Goal: Transaction & Acquisition: Purchase product/service

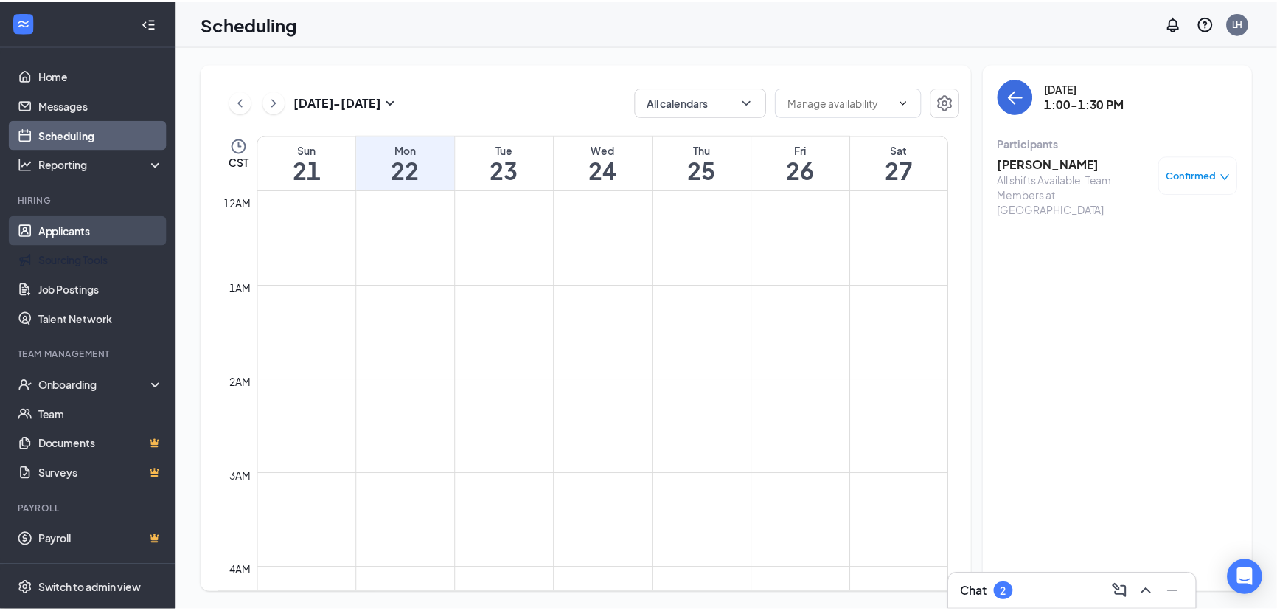
scroll to position [724, 0]
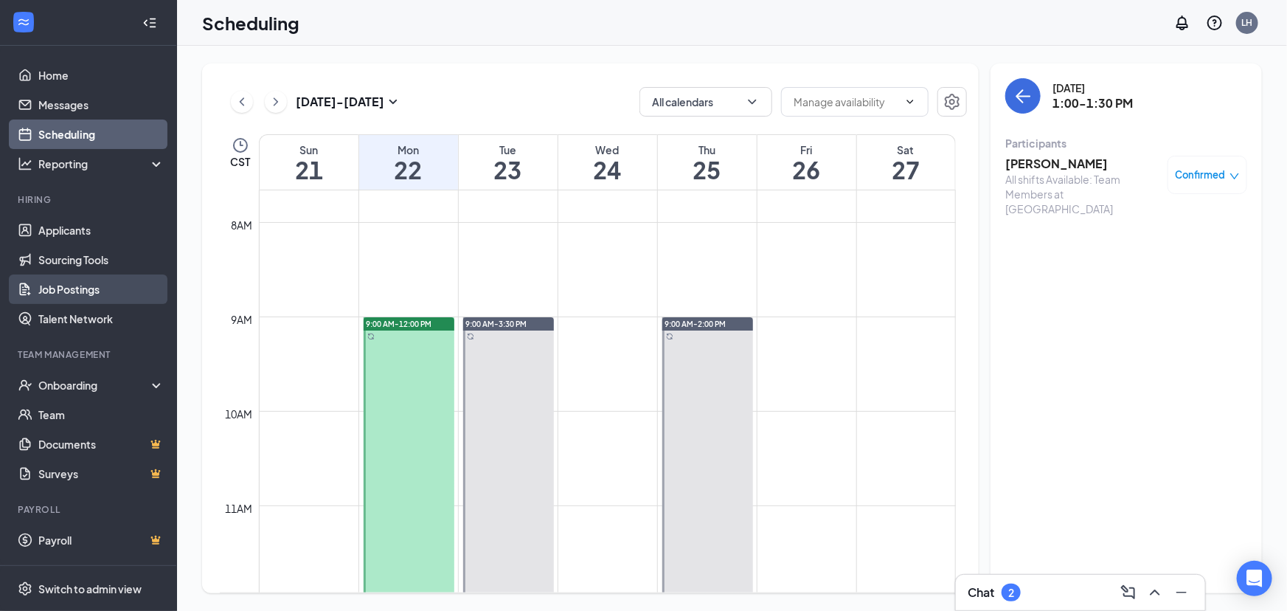
click at [96, 290] on link "Job Postings" at bounding box center [101, 289] width 126 height 30
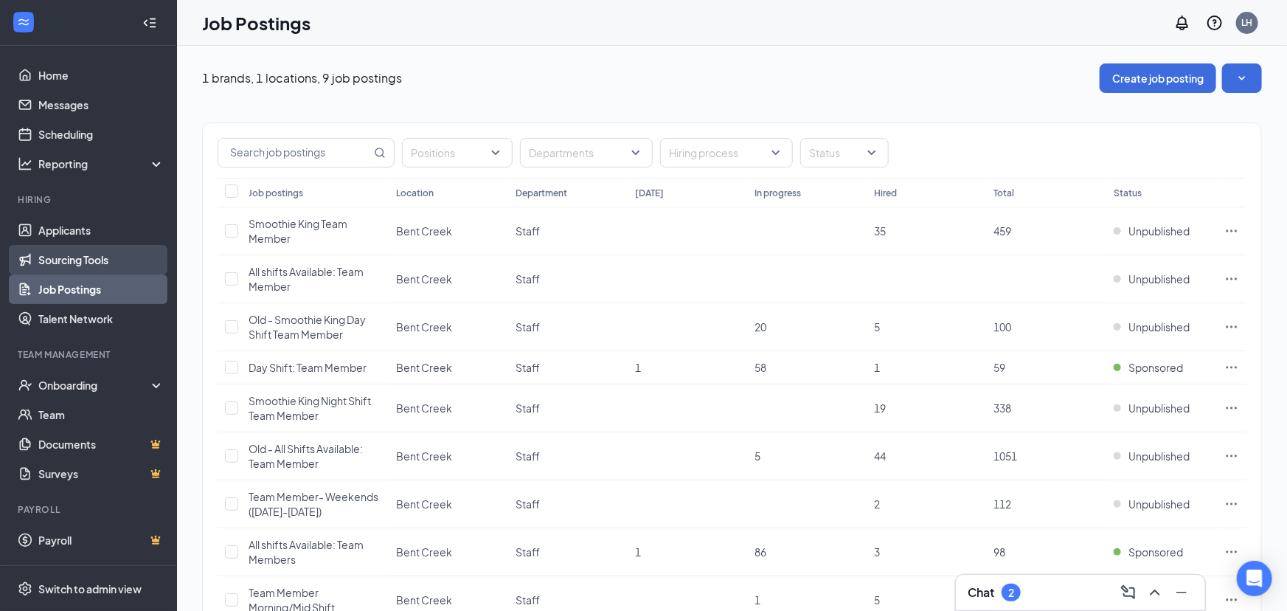
click at [123, 260] on link "Sourcing Tools" at bounding box center [101, 260] width 126 height 30
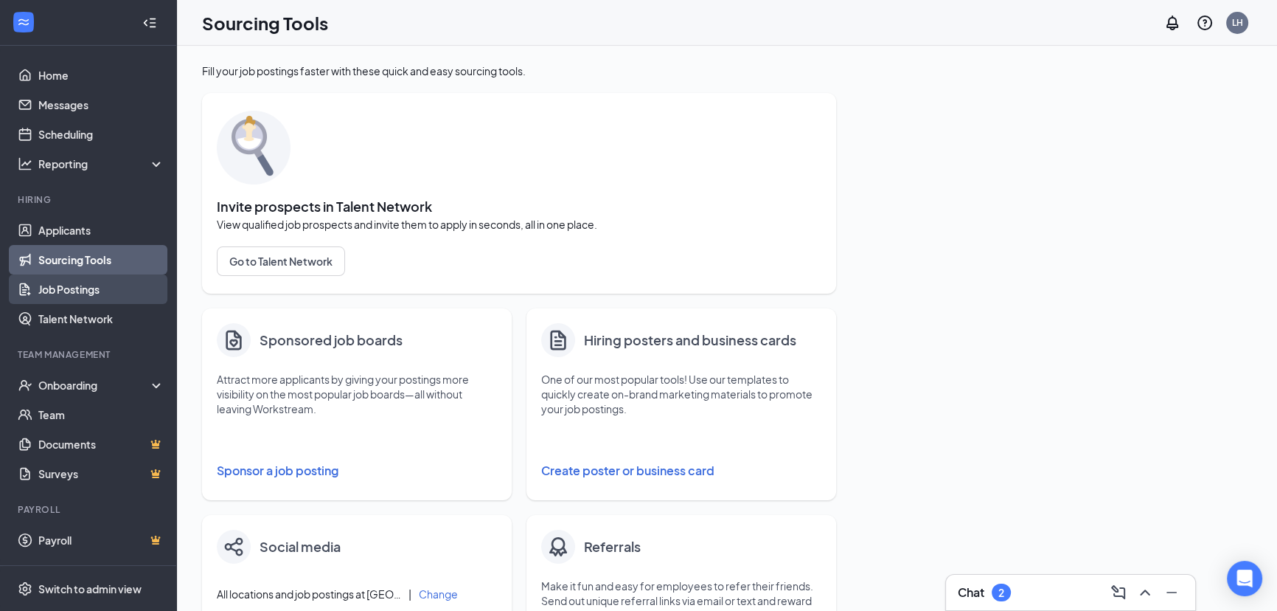
click at [73, 298] on link "Job Postings" at bounding box center [101, 289] width 126 height 30
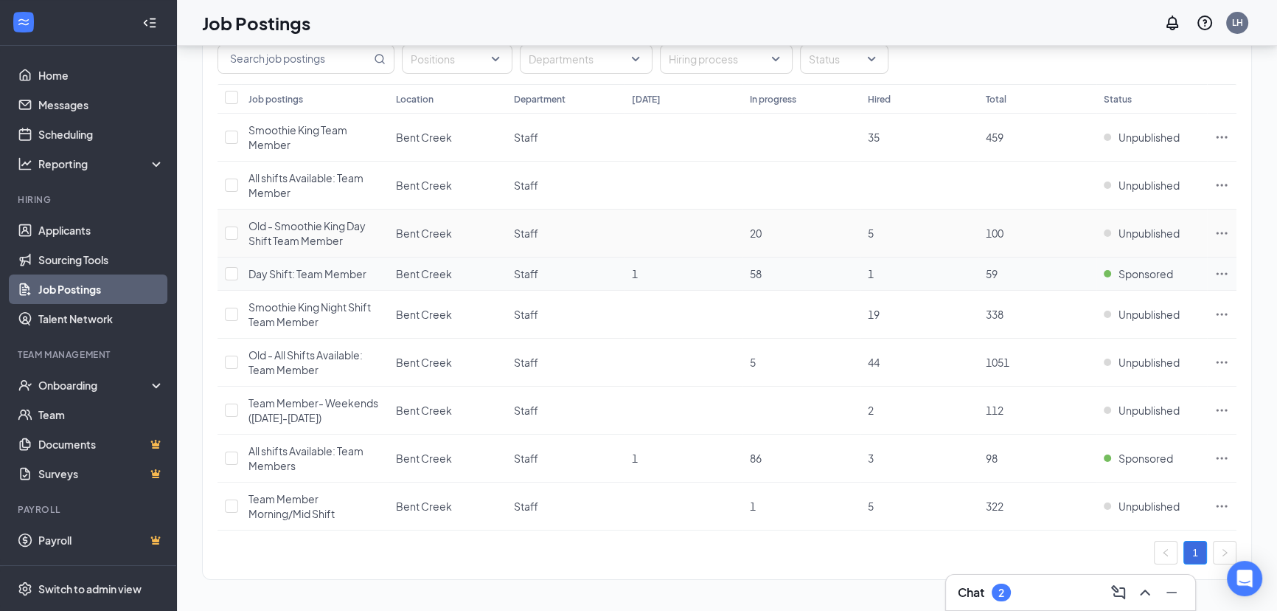
scroll to position [108, 0]
click at [1224, 265] on icon "Ellipses" at bounding box center [1222, 272] width 15 height 15
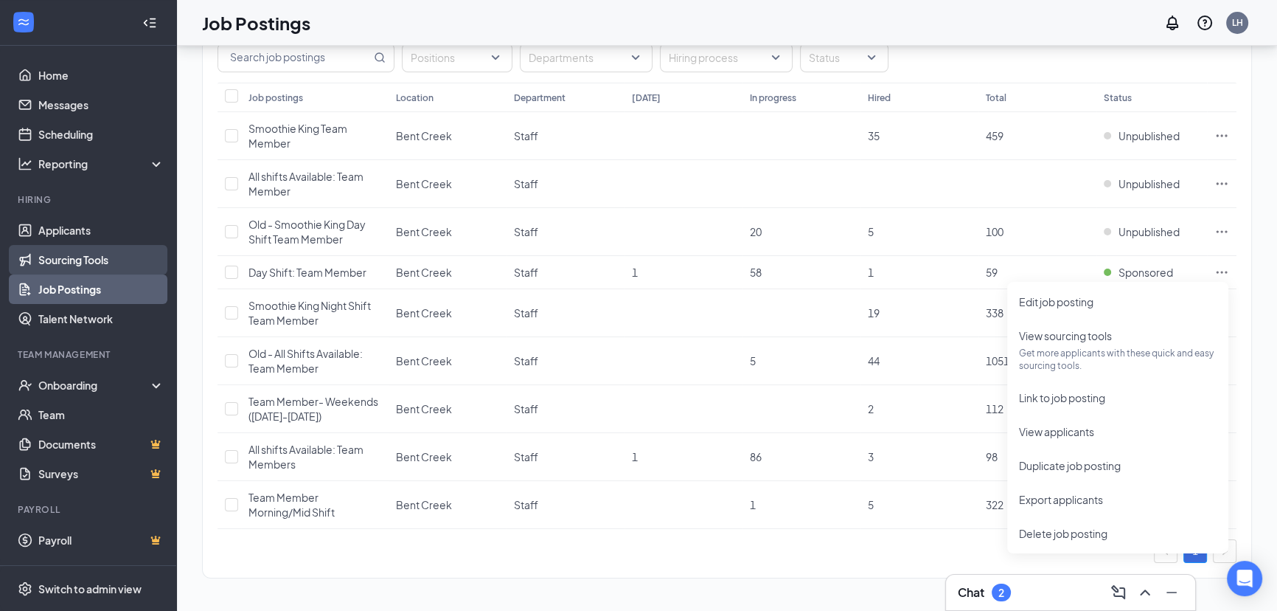
click at [77, 266] on link "Sourcing Tools" at bounding box center [101, 260] width 126 height 30
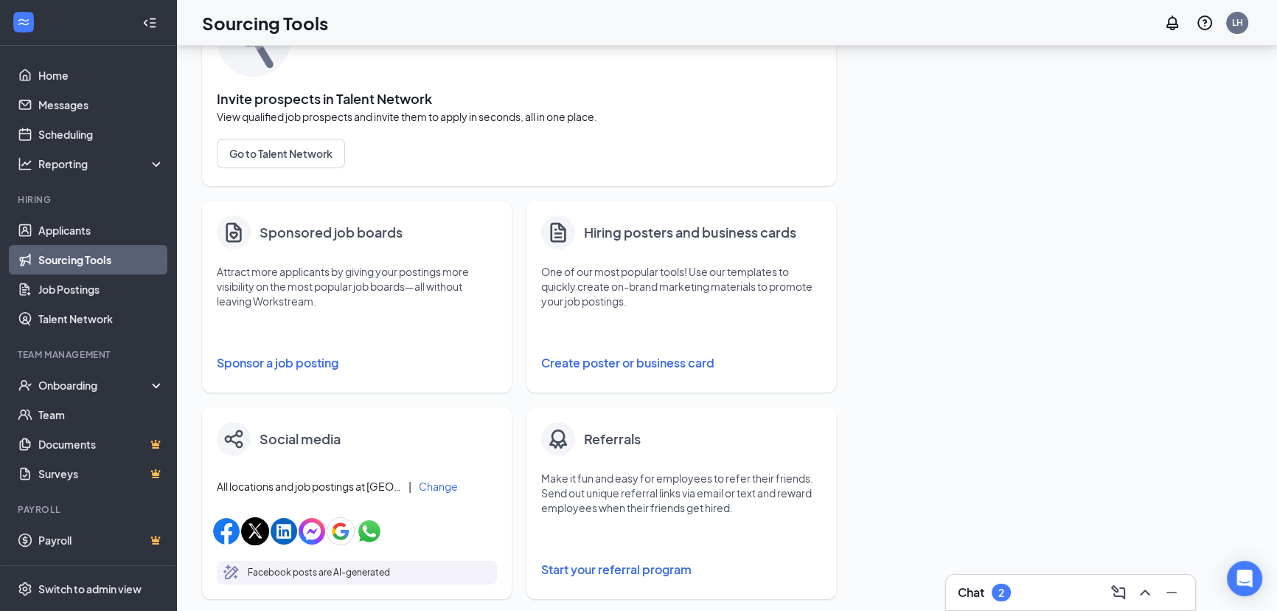
click at [288, 354] on button "Sponsor a job posting" at bounding box center [357, 363] width 280 height 30
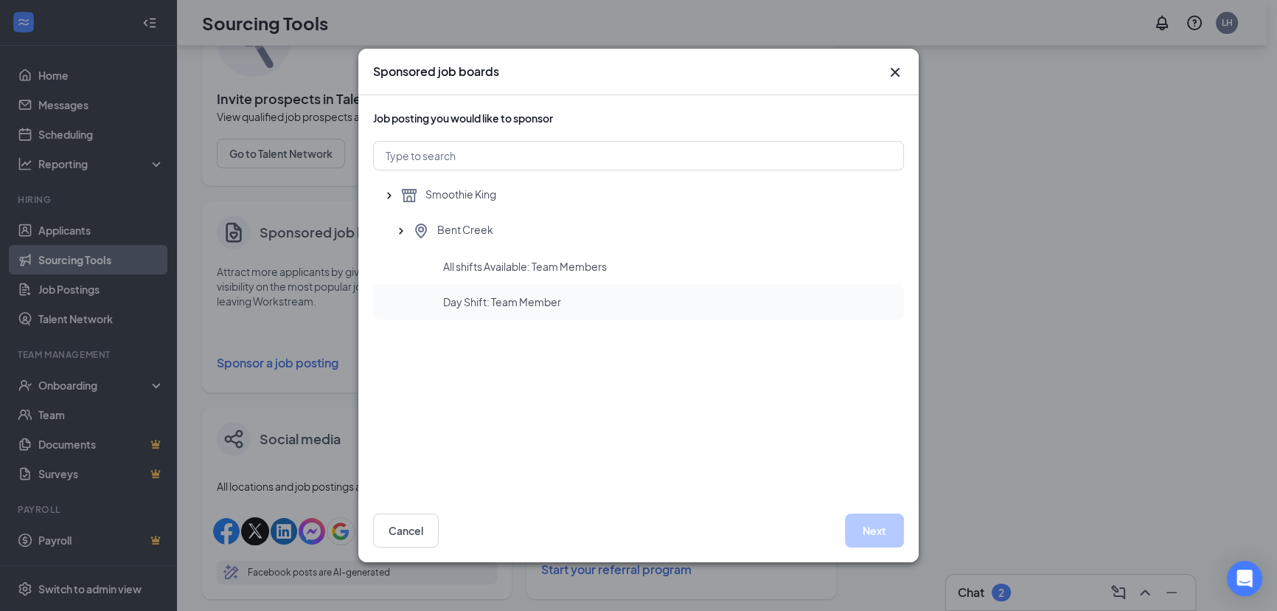
click at [494, 301] on span "Day Shift: Team Member" at bounding box center [502, 301] width 118 height 15
click at [882, 542] on button "Next" at bounding box center [874, 530] width 59 height 34
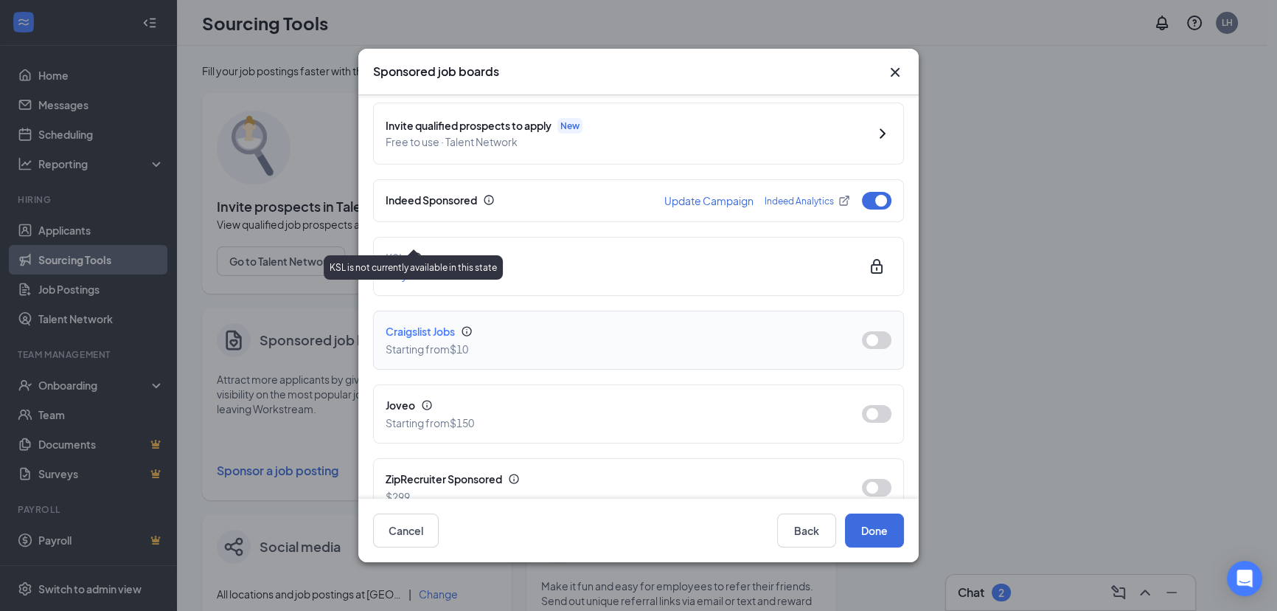
scroll to position [201, 0]
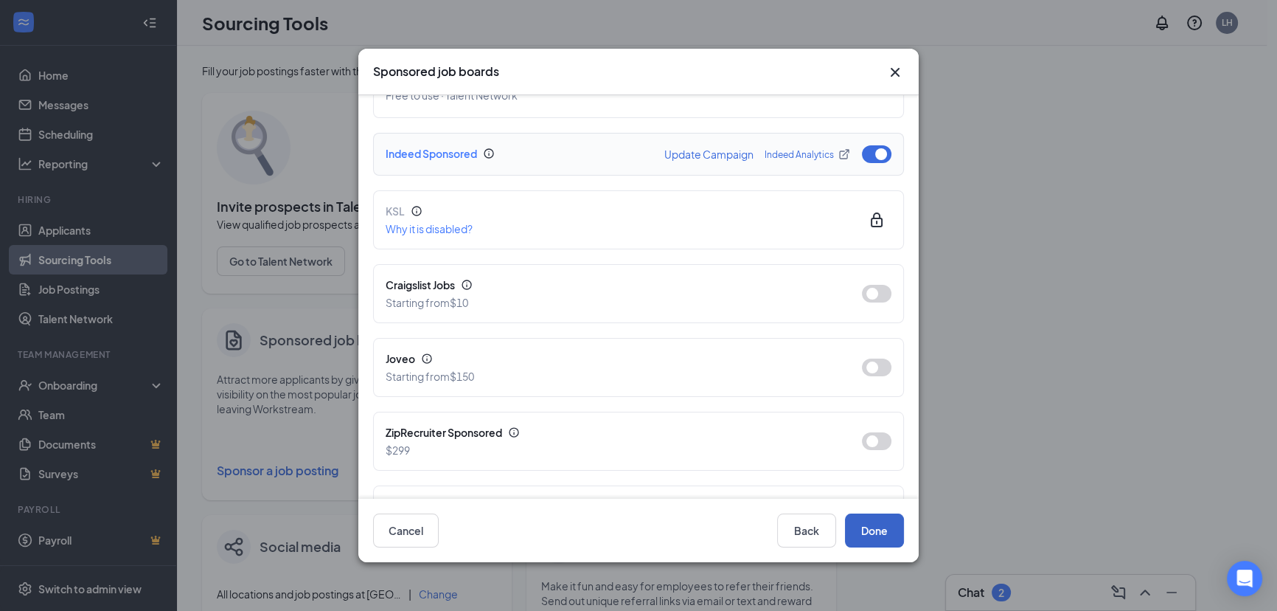
drag, startPoint x: 877, startPoint y: 535, endPoint x: 695, endPoint y: 156, distance: 420.9
click at [695, 156] on div "Sponsored job boards Day Shift: Team Member at [GEOGRAPHIC_DATA], Smoothie King…" at bounding box center [638, 305] width 561 height 513
click at [691, 157] on button "Update Campaign" at bounding box center [708, 154] width 89 height 10
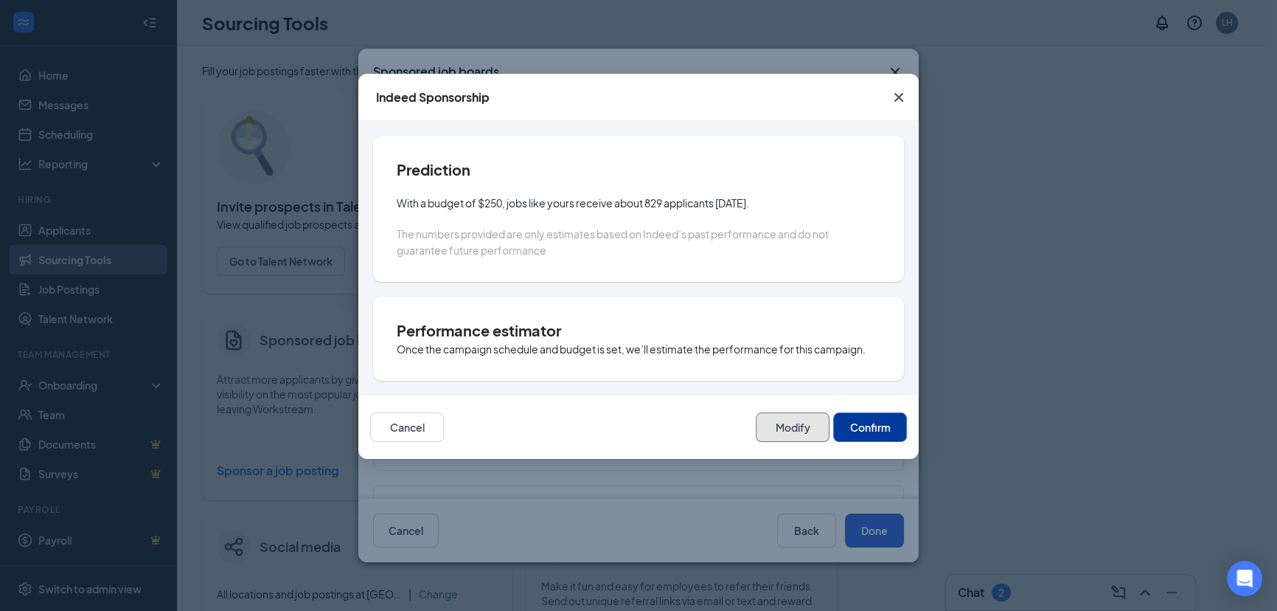
click at [802, 442] on button "Modify" at bounding box center [793, 427] width 74 height 30
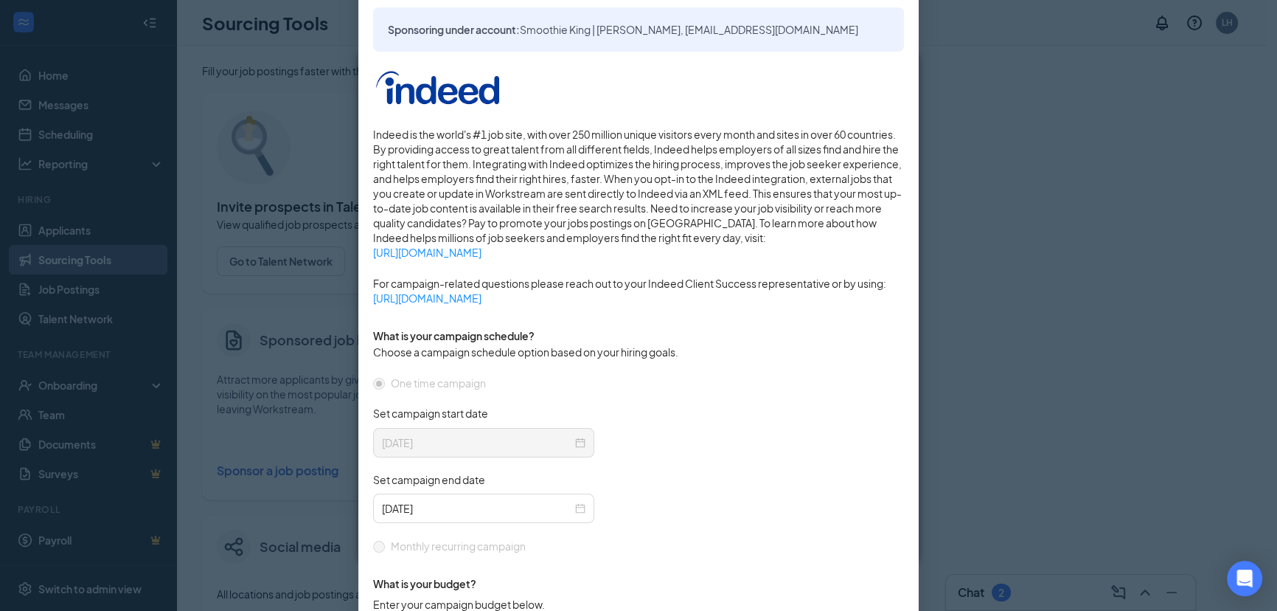
scroll to position [402, 0]
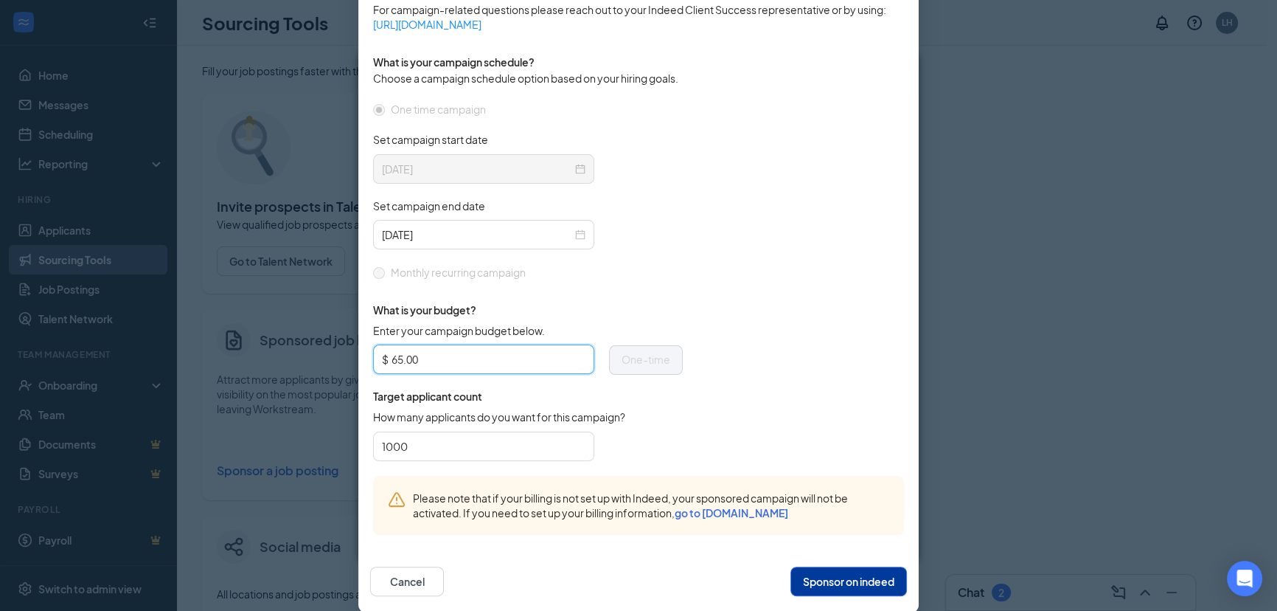
drag, startPoint x: 472, startPoint y: 400, endPoint x: 0, endPoint y: 372, distance: 472.8
click at [0, 372] on div "Publish to Indeed Sponsorship Sponsoring under account: Smoothie King | [PERSON…" at bounding box center [638, 305] width 1277 height 611
type input "75.00"
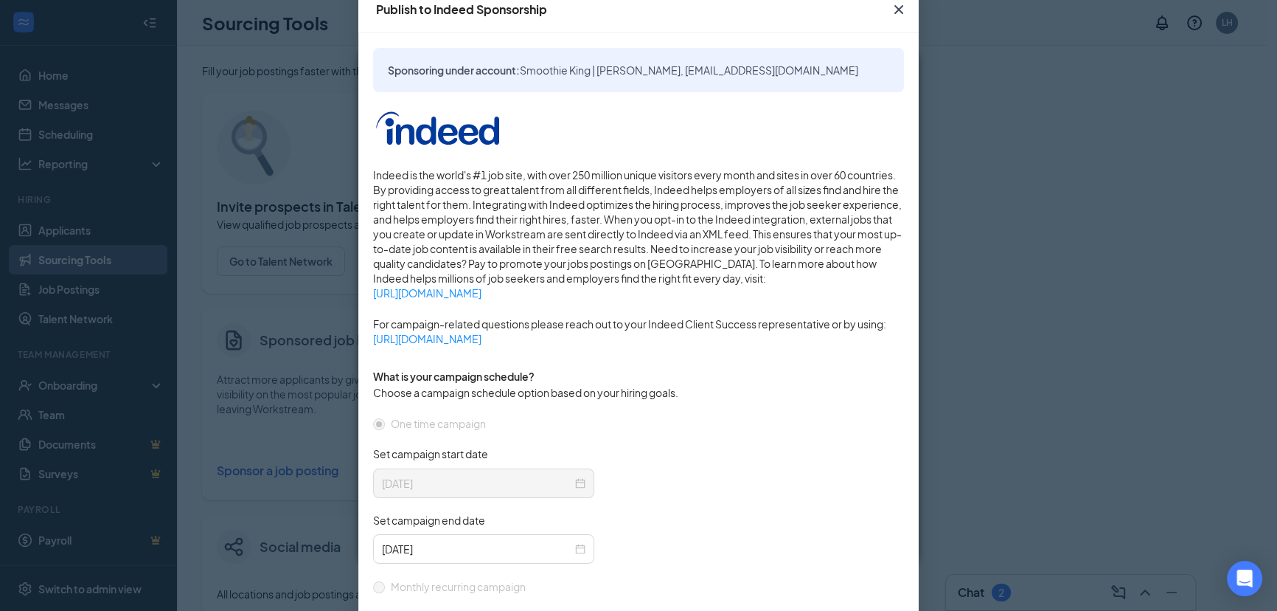
scroll to position [0, 0]
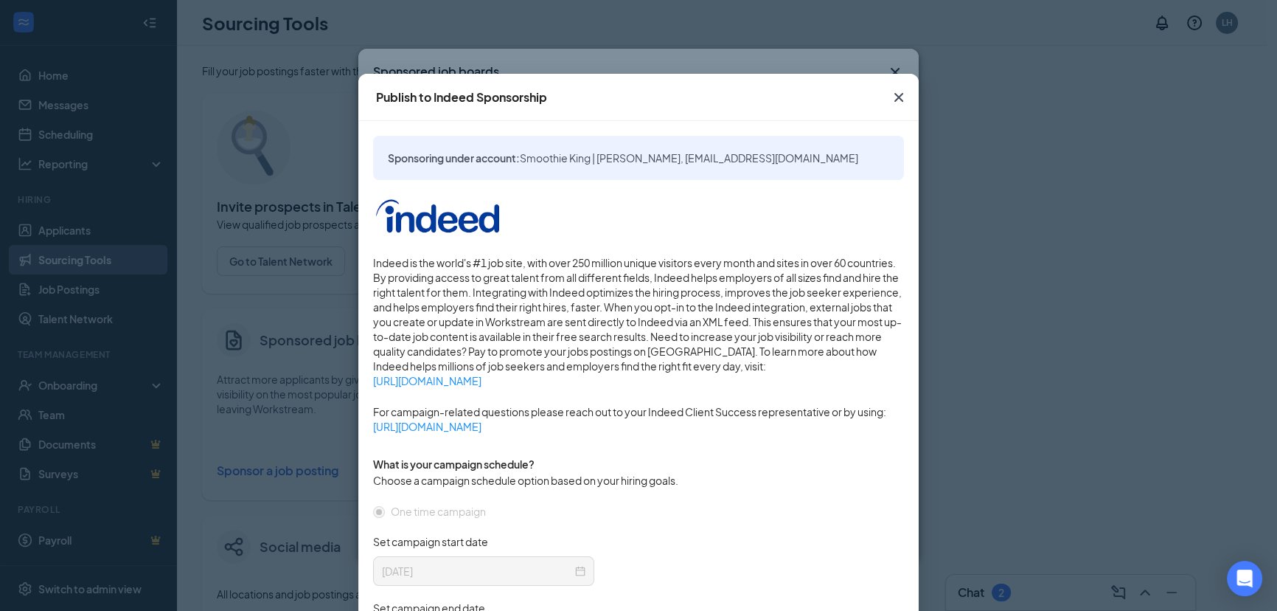
click at [901, 95] on icon "Cross" at bounding box center [899, 98] width 18 height 18
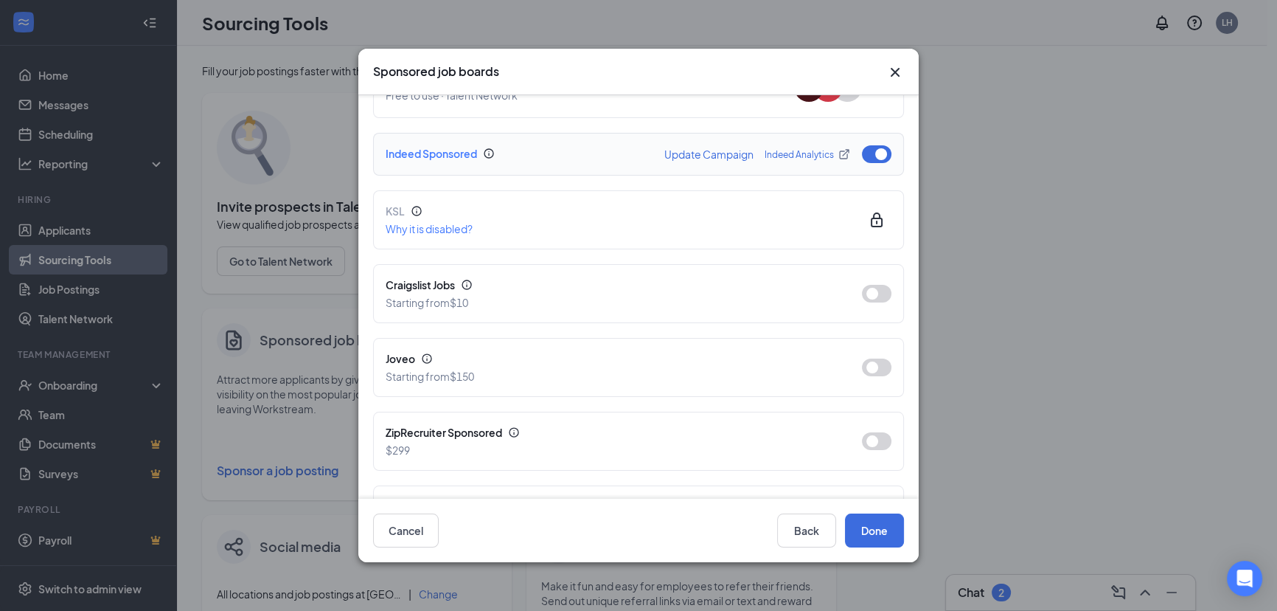
click at [700, 166] on div "Indeed Sponsored Update Campaign Indeed Analytics" at bounding box center [638, 154] width 531 height 43
click at [699, 163] on div "Indeed Sponsored Update Campaign Indeed Analytics" at bounding box center [639, 154] width 506 height 18
click at [699, 162] on div "Indeed Sponsored Update Campaign Indeed Analytics" at bounding box center [639, 154] width 506 height 18
click at [704, 151] on button "Update Campaign" at bounding box center [708, 154] width 89 height 10
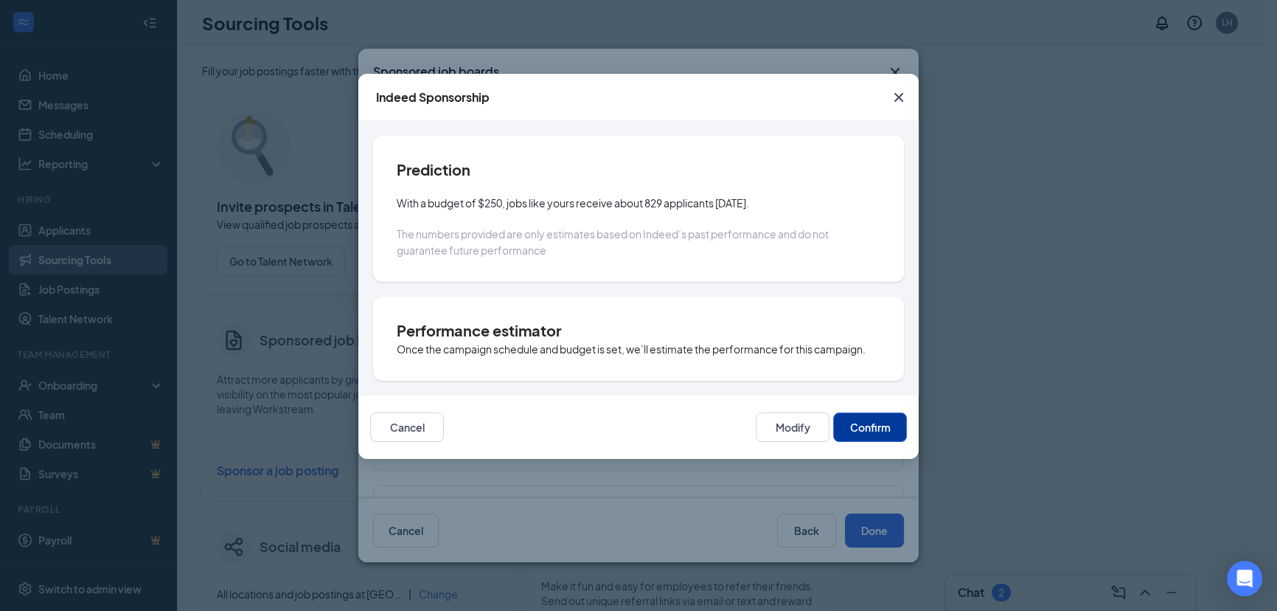
drag, startPoint x: 696, startPoint y: 151, endPoint x: 593, endPoint y: 187, distance: 109.4
click at [593, 187] on div "Prediction With a budget of $250, jobs like yours receive about 829 applicants …" at bounding box center [638, 209] width 531 height 146
